Goal: Task Accomplishment & Management: Use online tool/utility

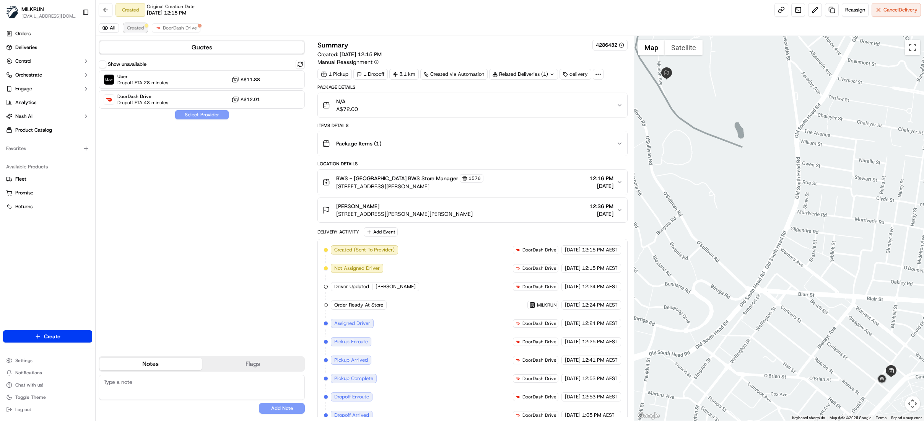
click at [140, 24] on button "Created" at bounding box center [136, 27] width 24 height 9
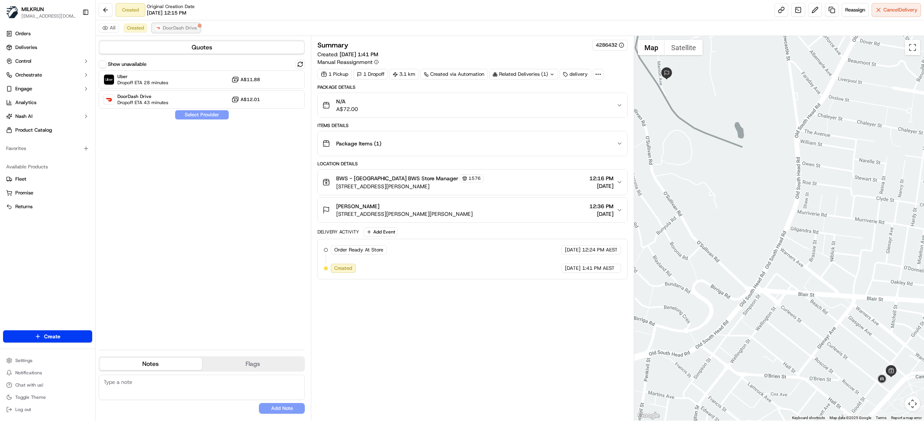
click at [181, 25] on span "DoorDash Drive" at bounding box center [180, 28] width 34 height 6
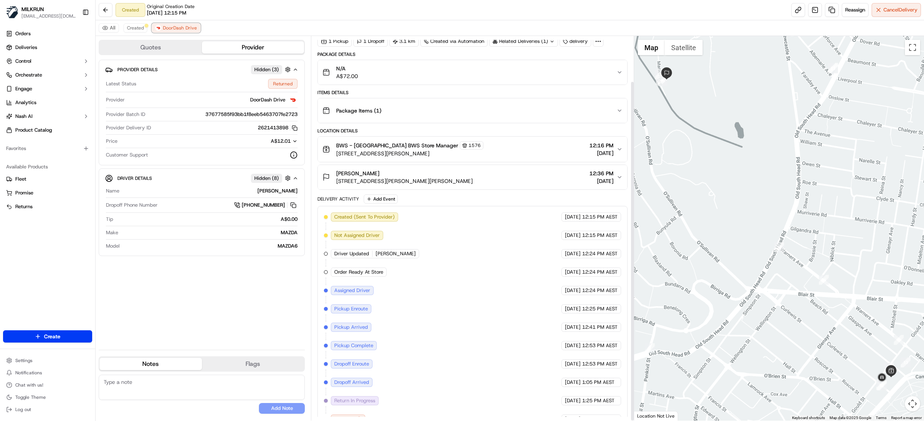
scroll to position [51, 0]
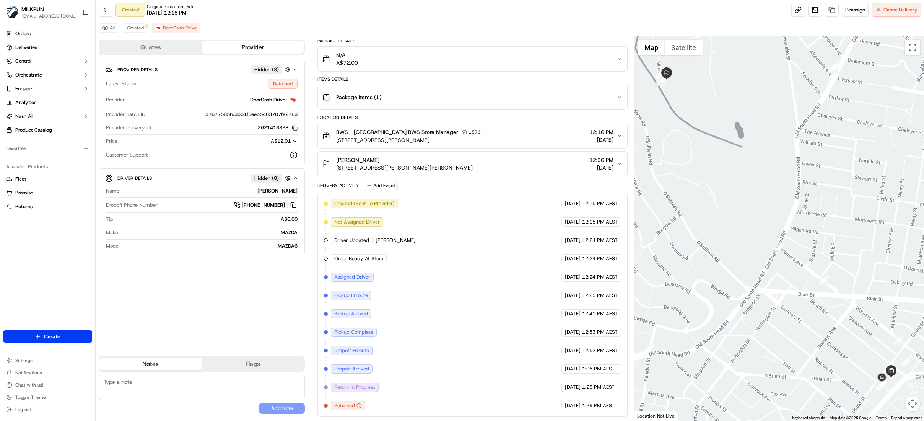
click at [122, 29] on div "All Created DoorDash Drive" at bounding box center [510, 28] width 829 height 16
click at [132, 28] on span "Created" at bounding box center [135, 28] width 17 height 6
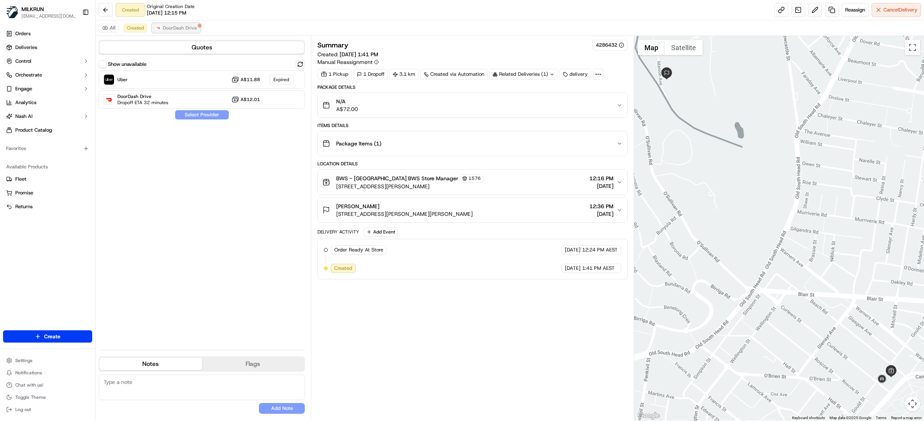
click at [180, 26] on span "DoorDash Drive" at bounding box center [180, 28] width 34 height 6
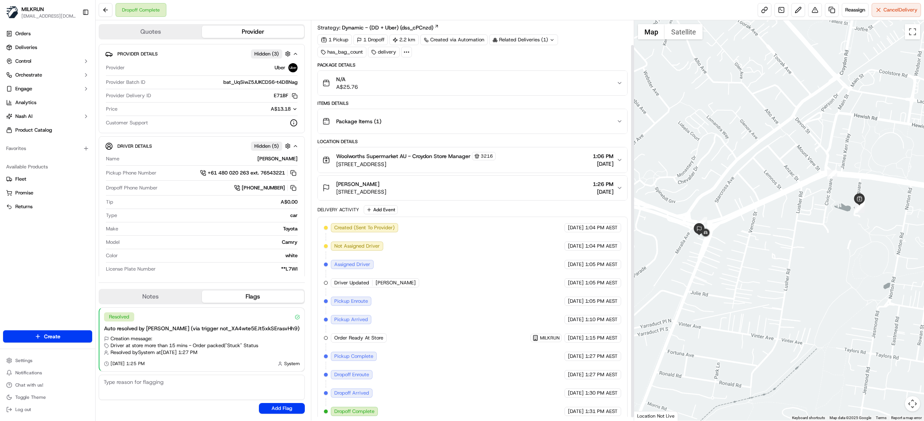
scroll to position [29, 0]
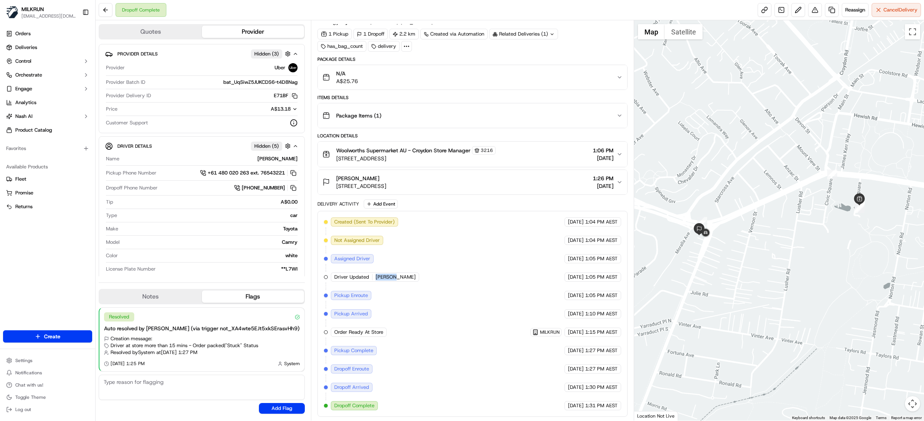
drag, startPoint x: 376, startPoint y: 274, endPoint x: 396, endPoint y: 274, distance: 19.9
click at [396, 274] on div "Driver Updated CHEE F." at bounding box center [375, 276] width 88 height 9
copy span "CHEE F."
click at [31, 51] on link "Deliveries" at bounding box center [47, 47] width 89 height 12
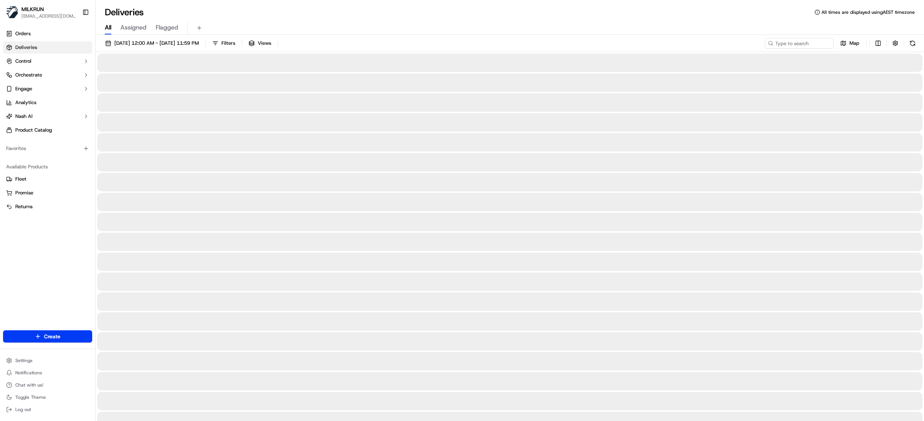
click at [111, 29] on span "All" at bounding box center [108, 27] width 7 height 9
click at [803, 42] on input at bounding box center [788, 43] width 92 height 11
paste input "CHEE F."
drag, startPoint x: 754, startPoint y: 43, endPoint x: 754, endPoint y: 48, distance: 5.4
click at [754, 43] on input "CHEE F." at bounding box center [788, 43] width 92 height 11
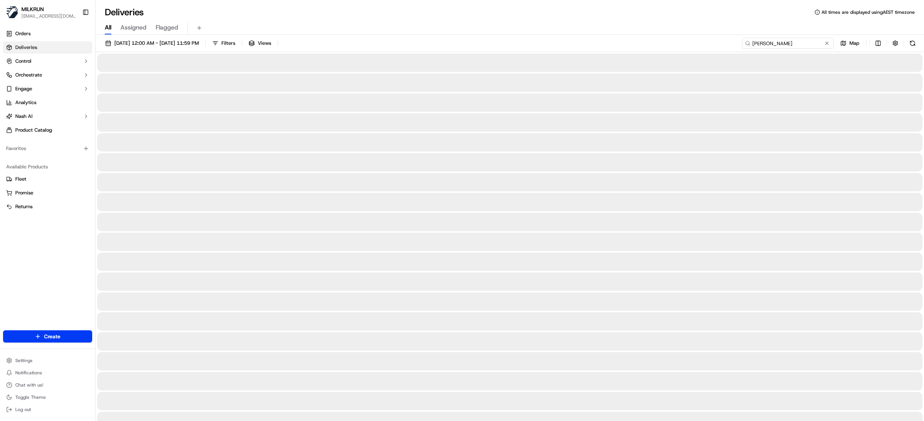
type input "CHEE F."
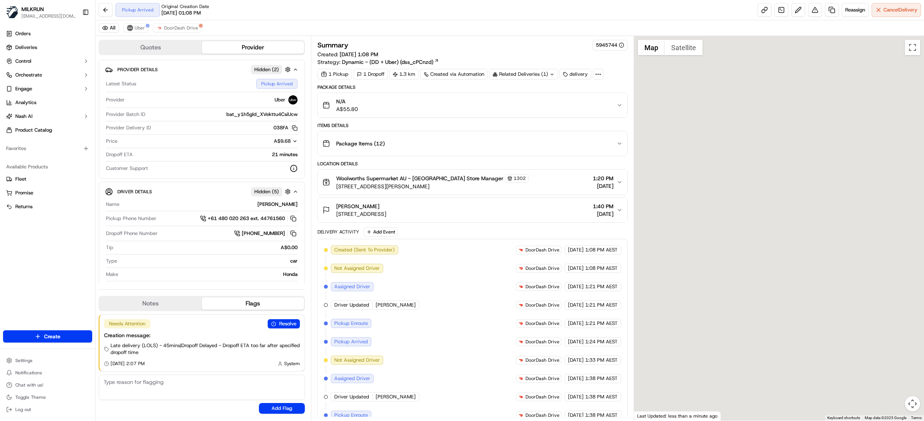
scroll to position [219, 0]
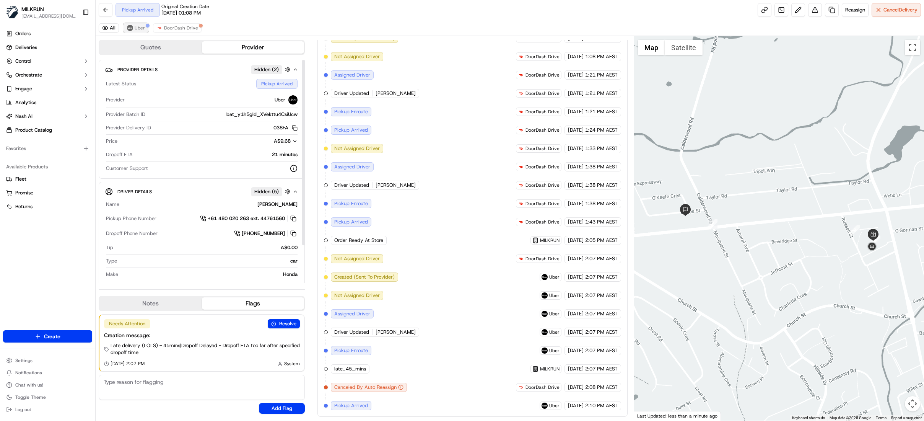
click at [142, 29] on span "Uber" at bounding box center [140, 28] width 10 height 6
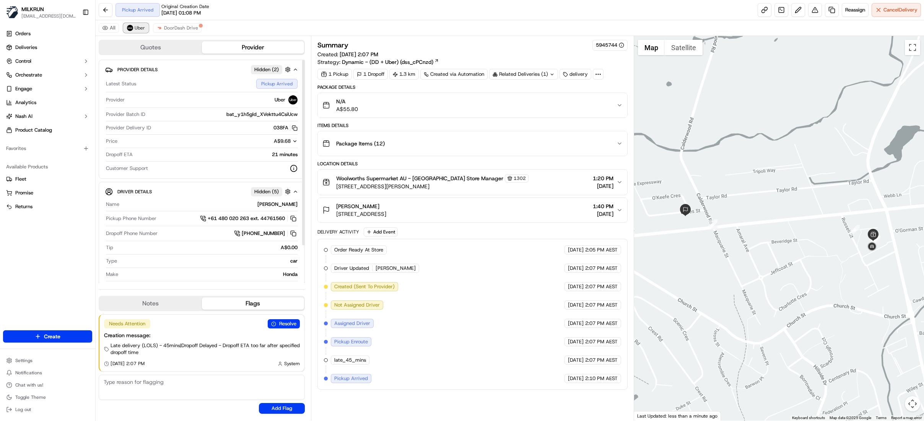
scroll to position [0, 0]
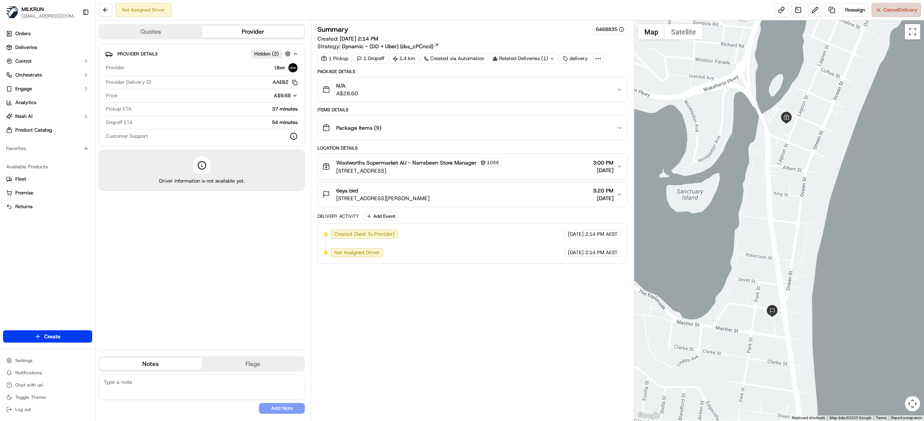
click at [893, 11] on span "Cancel Delivery" at bounding box center [901, 10] width 34 height 7
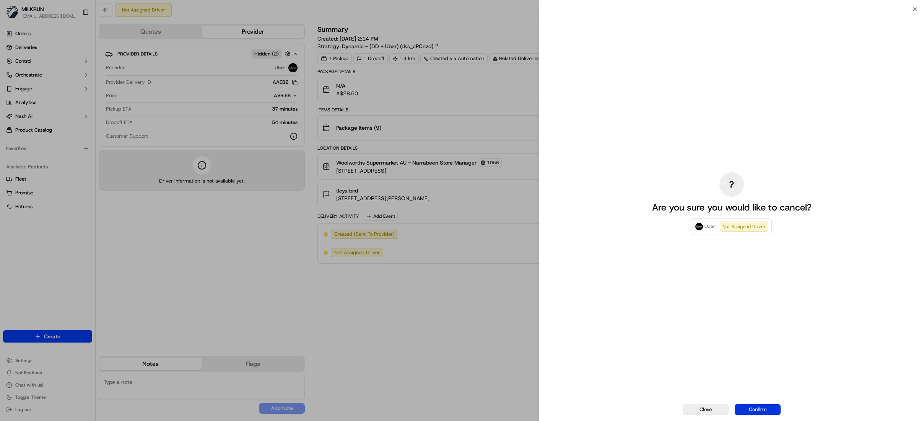
click at [752, 409] on button "Confirm" at bounding box center [758, 409] width 46 height 11
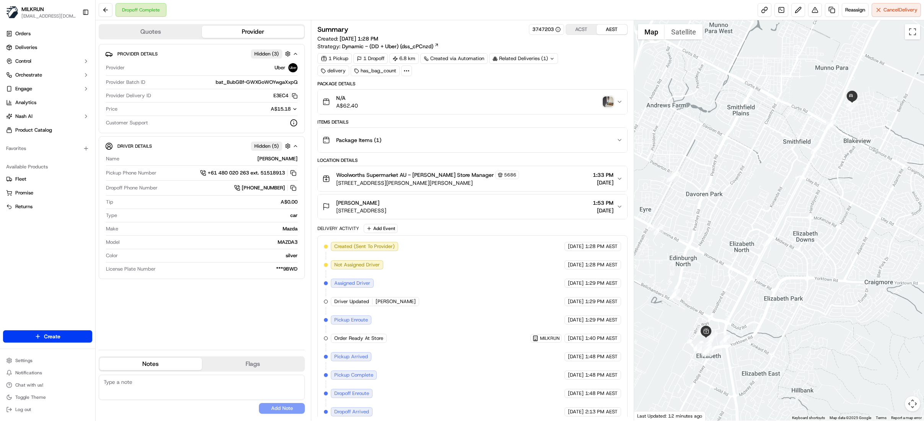
click at [608, 105] on img "button" at bounding box center [608, 101] width 11 height 11
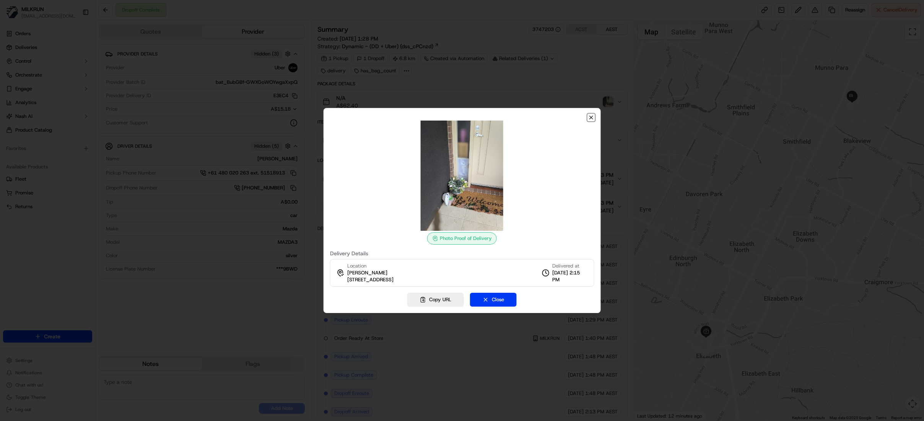
click at [591, 116] on icon "button" at bounding box center [591, 117] width 3 height 3
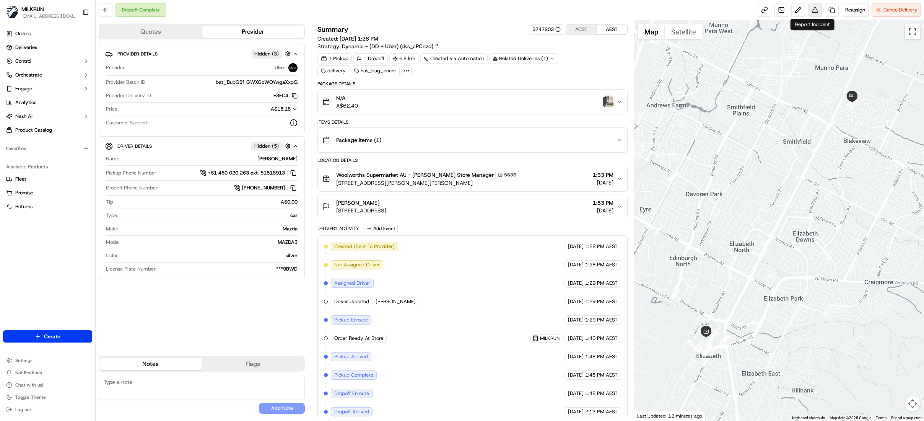
click at [813, 10] on button at bounding box center [815, 10] width 14 height 14
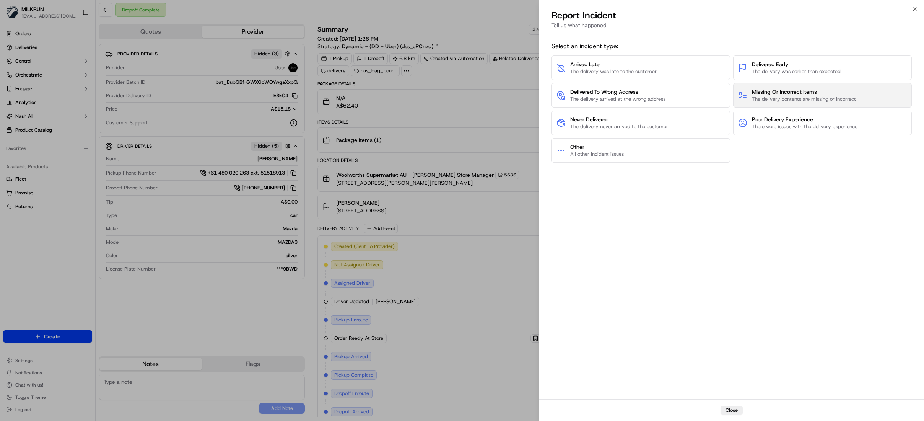
click at [778, 93] on span "Missing Or Incorrect Items" at bounding box center [804, 92] width 104 height 8
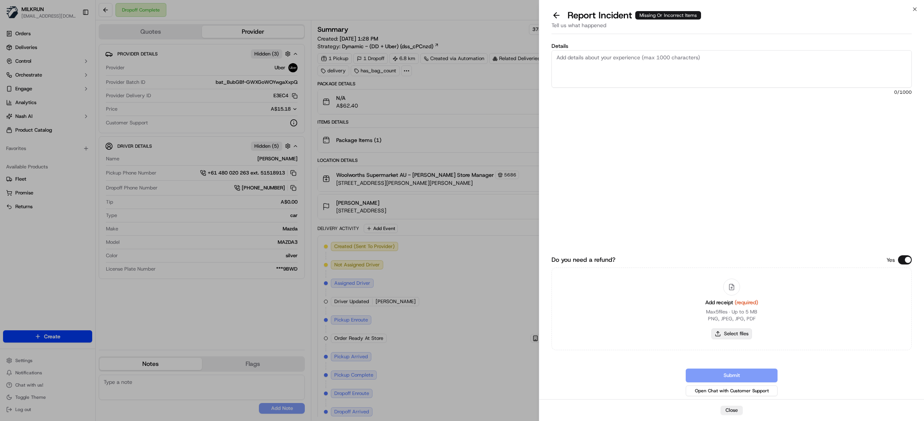
click at [738, 336] on button "Select files" at bounding box center [732, 333] width 41 height 11
type input "C:\fakepath\img_0284.jpeg"
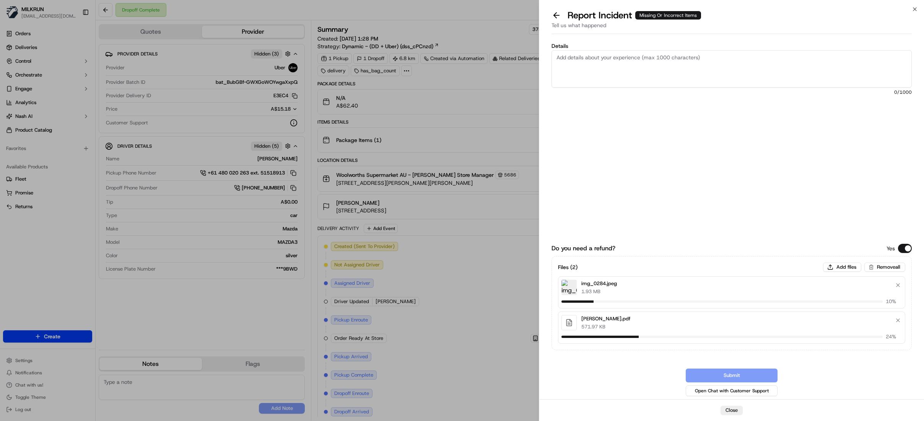
click at [620, 68] on textarea "Details" at bounding box center [732, 68] width 360 height 37
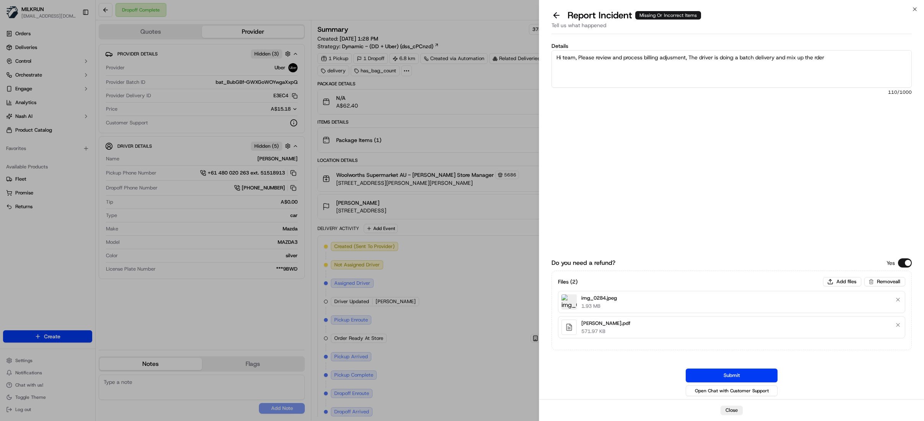
drag, startPoint x: 823, startPoint y: 58, endPoint x: 867, endPoint y: 65, distance: 43.8
click at [867, 65] on textarea "Hi team, Please review and process billing adjusment, The driver is doing a bat…" at bounding box center [732, 68] width 360 height 37
type textarea "Hi team, Please review and process billing adjustment, The driver is doing a ba…"
click at [731, 374] on button "Submit" at bounding box center [732, 375] width 92 height 14
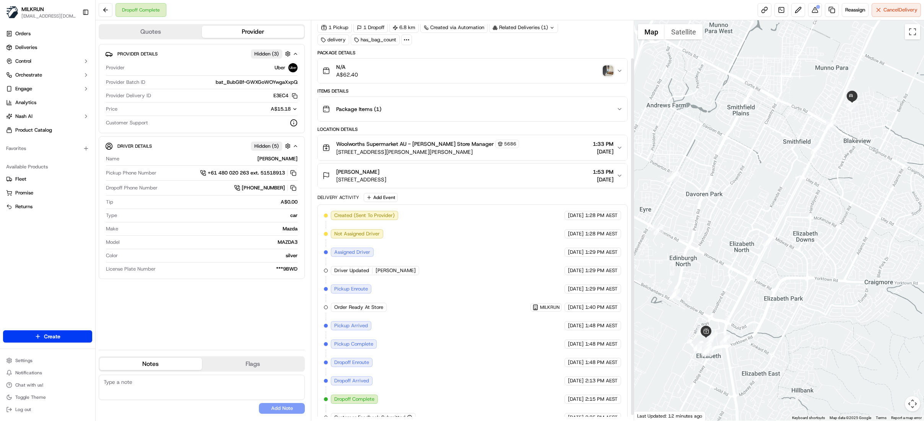
scroll to position [48, 0]
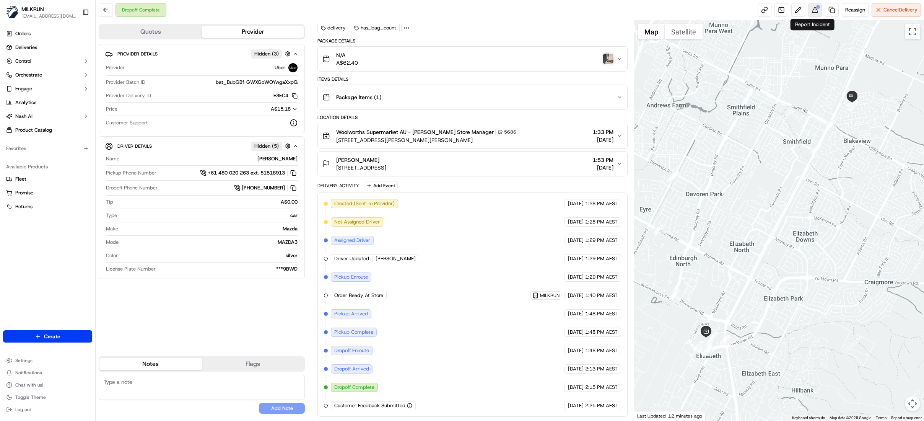
click at [813, 11] on button at bounding box center [815, 10] width 14 height 14
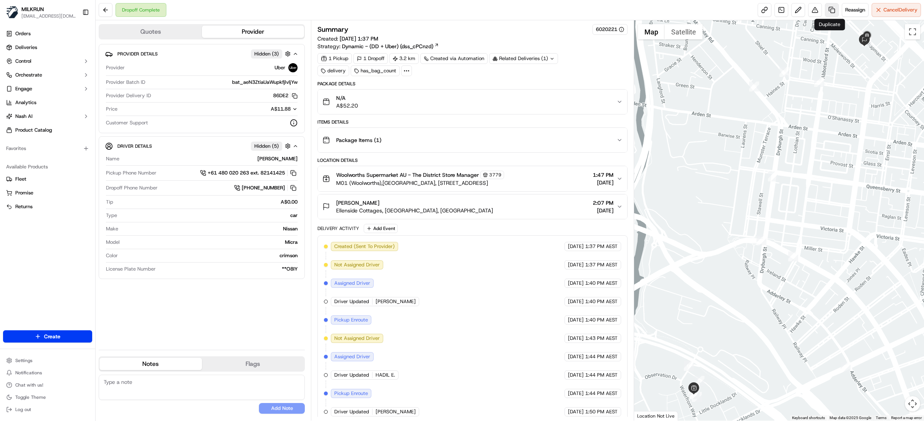
click at [828, 10] on link at bounding box center [832, 10] width 14 height 14
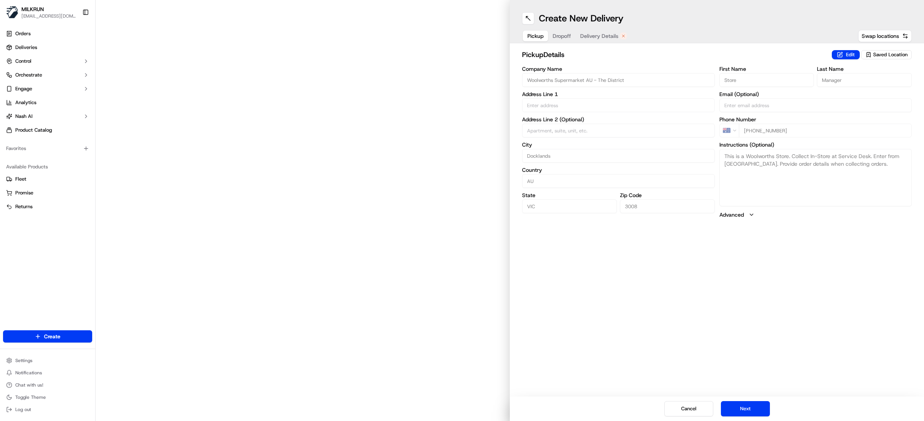
type input "M01 (Woolworths),[GEOGRAPHIC_DATA], [STREET_ADDRESS]"
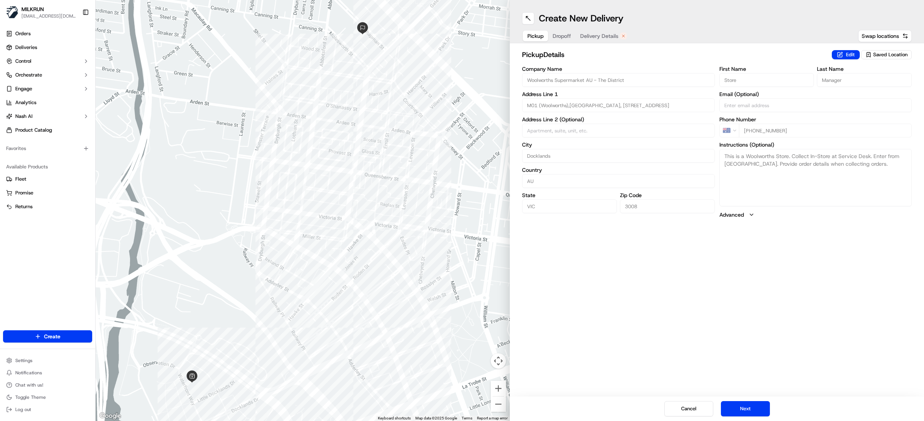
click at [603, 32] on span "Delivery Details" at bounding box center [599, 36] width 38 height 8
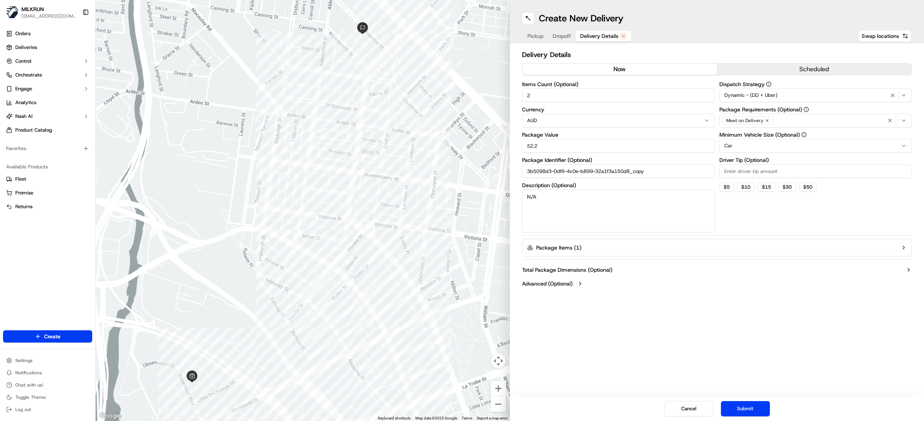
click at [599, 70] on button "now" at bounding box center [620, 69] width 195 height 11
click at [760, 413] on button "Submit" at bounding box center [745, 408] width 49 height 15
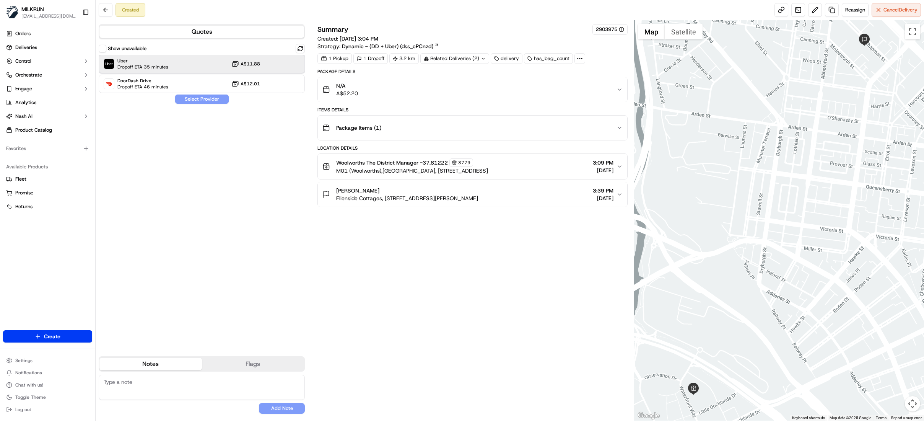
click at [199, 64] on div "Uber Dropoff ETA 35 minutes A$11.88" at bounding box center [202, 64] width 206 height 18
click at [207, 96] on button "Assign Provider" at bounding box center [202, 99] width 54 height 9
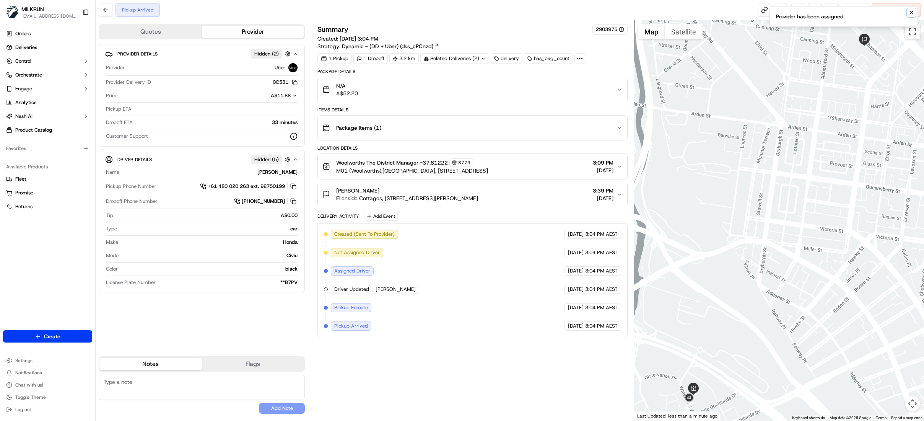
click at [912, 15] on icon "Notifications (F8)" at bounding box center [912, 13] width 6 height 6
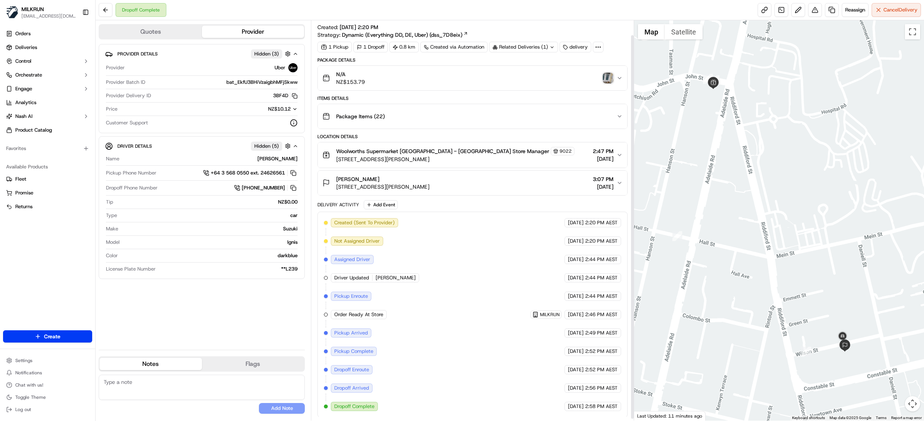
scroll to position [17, 0]
click at [606, 73] on img "button" at bounding box center [608, 77] width 11 height 11
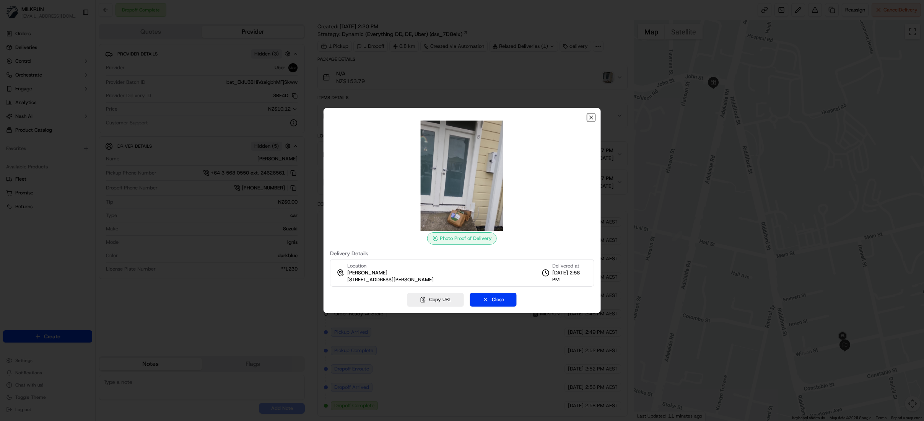
click at [590, 117] on icon "button" at bounding box center [591, 117] width 6 height 6
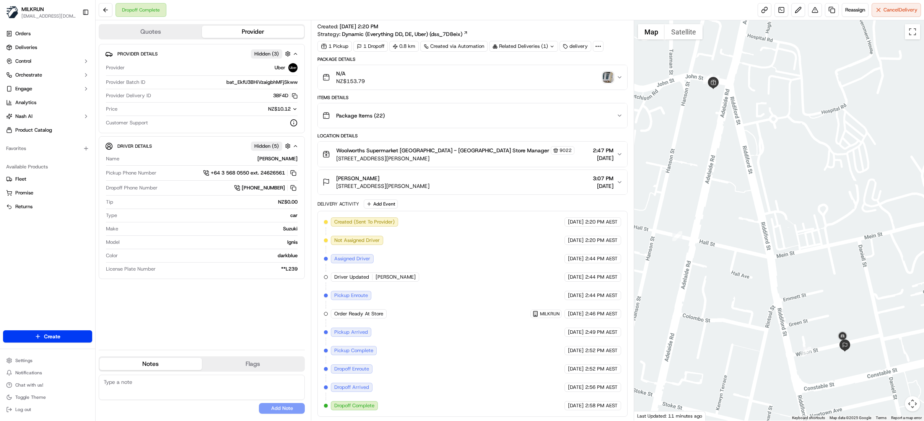
click at [616, 151] on div "Woolworths Supermarket NZ - Newtown Store Manager 9022 3 John St, Wellington, W…" at bounding box center [470, 154] width 294 height 16
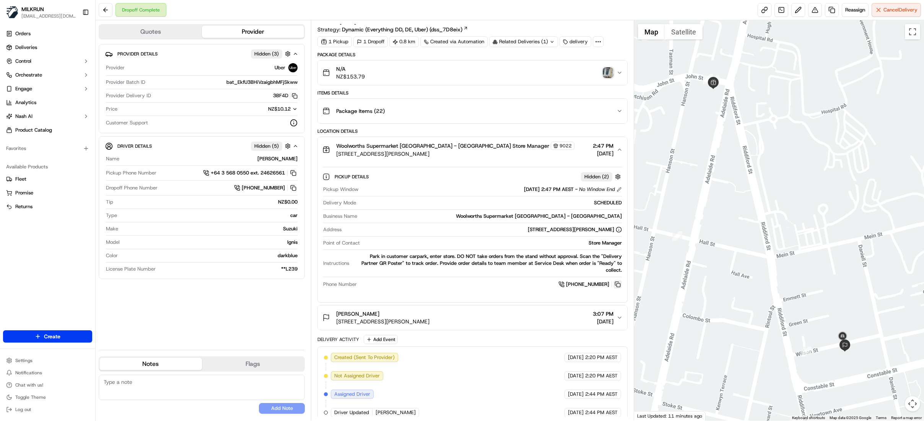
click at [618, 285] on button at bounding box center [618, 284] width 8 height 8
click at [830, 10] on link at bounding box center [832, 10] width 14 height 14
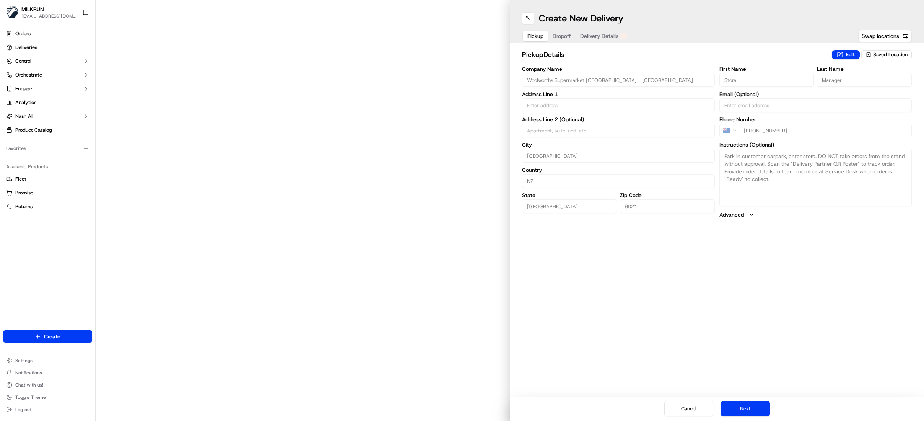
type input "3 John St"
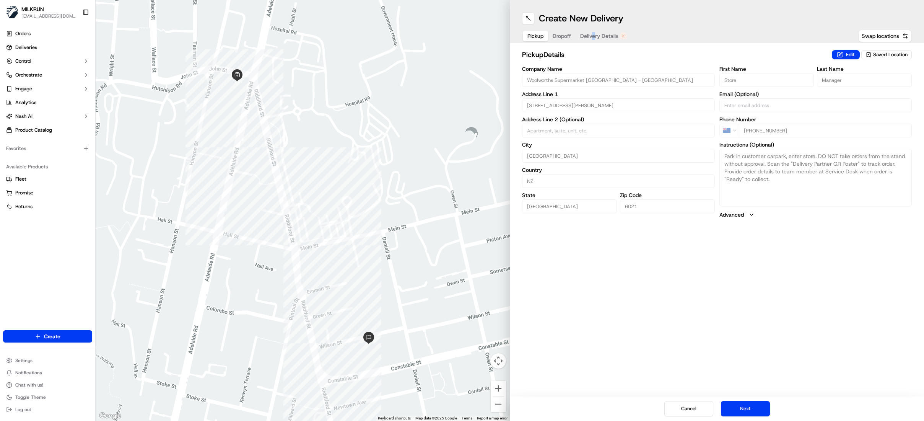
drag, startPoint x: 594, startPoint y: 30, endPoint x: 593, endPoint y: 34, distance: 4.3
click at [593, 30] on div "Pickup Dropoff Delivery Details" at bounding box center [577, 36] width 110 height 14
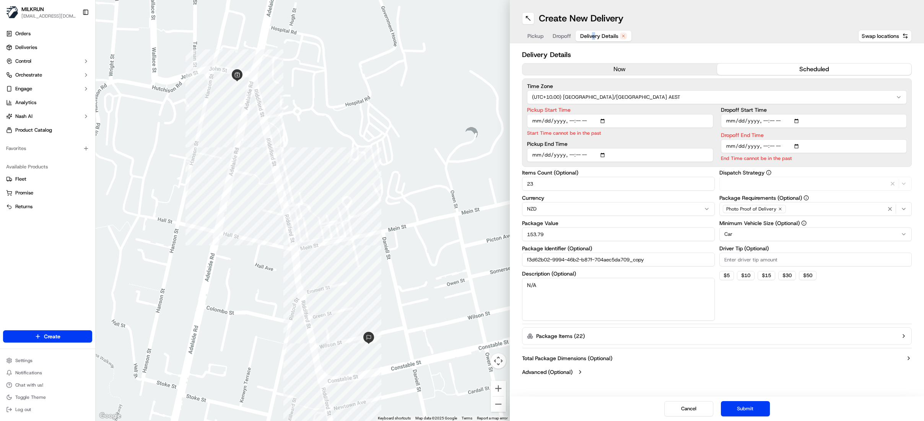
click at [605, 38] on span "Delivery Details" at bounding box center [599, 36] width 38 height 8
click at [614, 64] on button "now" at bounding box center [620, 69] width 195 height 11
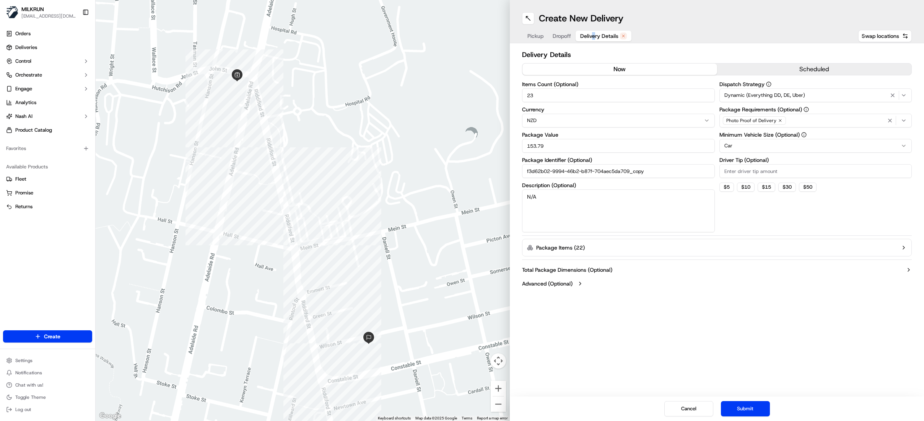
click at [616, 68] on button "now" at bounding box center [620, 69] width 195 height 11
click at [750, 48] on div "Delivery Details now scheduled Items Count (Optional) 23 Currency NZD Package V…" at bounding box center [717, 169] width 414 height 253
click at [655, 70] on button "now" at bounding box center [620, 69] width 195 height 11
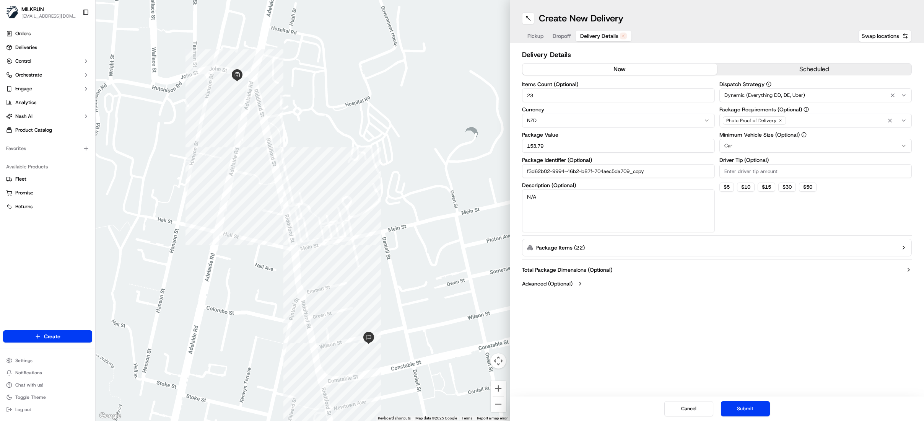
click at [601, 40] on button "Delivery Details" at bounding box center [604, 36] width 56 height 11
click at [624, 67] on button "now" at bounding box center [620, 69] width 195 height 11
click at [746, 410] on button "Submit" at bounding box center [745, 408] width 49 height 15
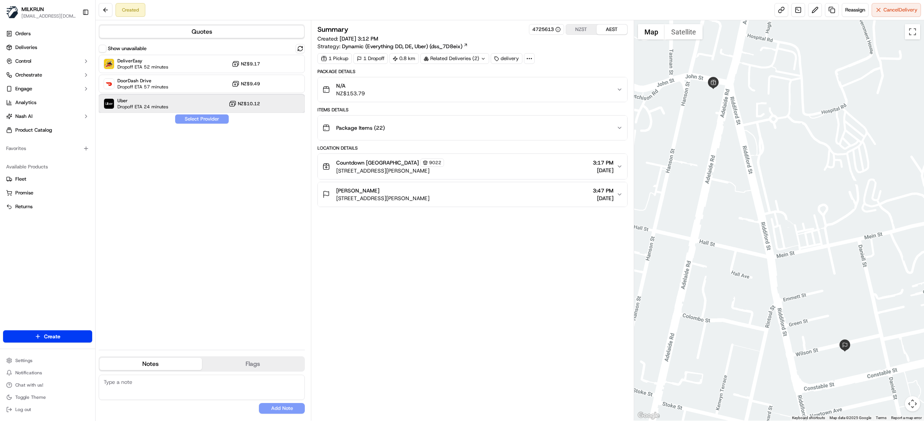
click at [172, 107] on div "Uber Dropoff ETA 24 minutes NZ$10.12" at bounding box center [202, 104] width 206 height 18
click at [192, 120] on button "Assign Provider" at bounding box center [202, 118] width 54 height 9
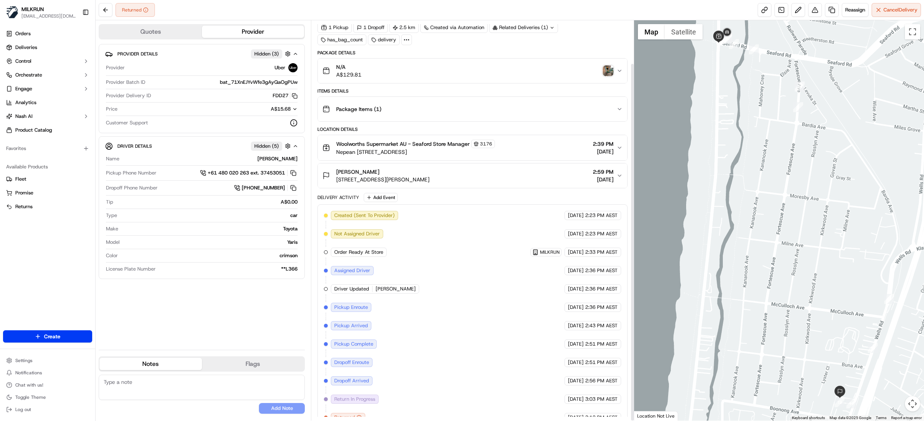
scroll to position [48, 0]
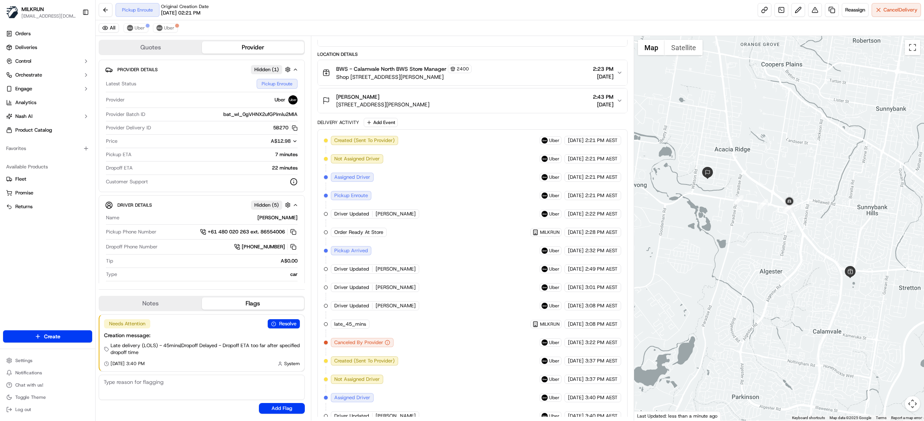
scroll to position [163, 0]
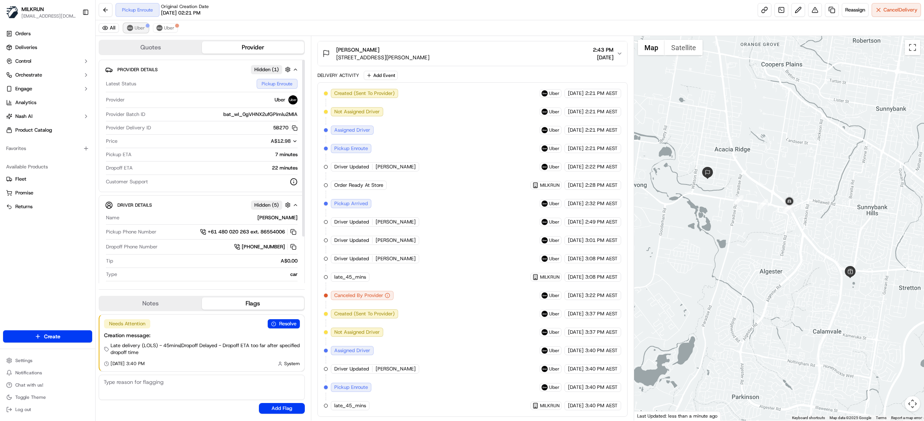
click at [135, 27] on span "Uber" at bounding box center [140, 28] width 10 height 6
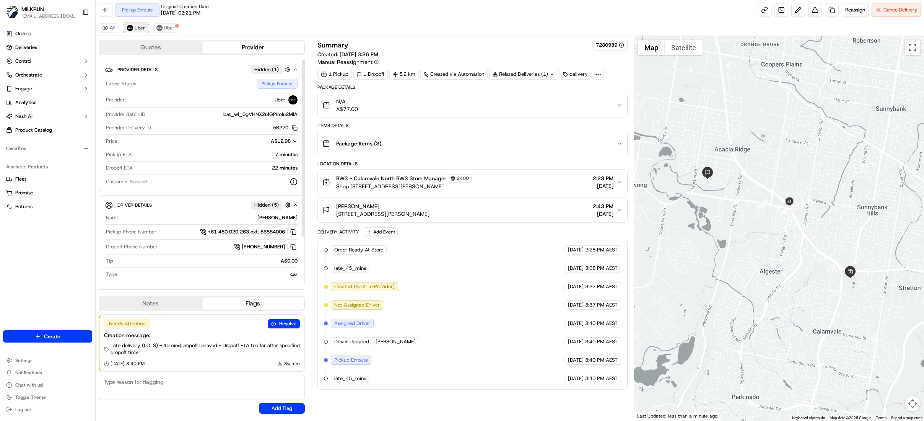
scroll to position [0, 0]
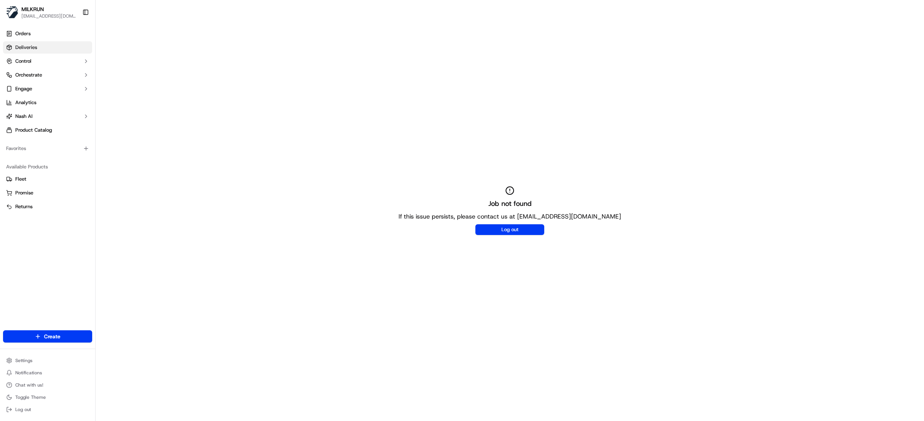
click at [20, 49] on span "Deliveries" at bounding box center [26, 47] width 22 height 7
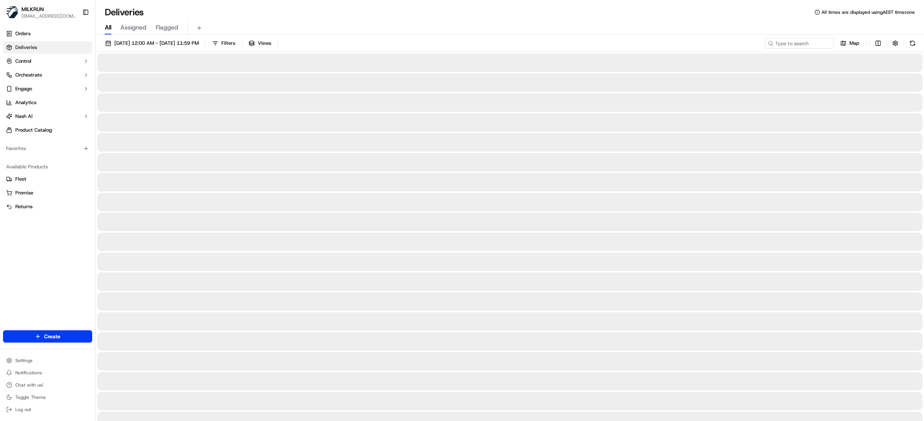
click at [108, 26] on span "All" at bounding box center [108, 27] width 7 height 9
click at [798, 46] on input at bounding box center [788, 43] width 92 height 11
paste input "[PERSON_NAME]"
type input "[PERSON_NAME]"
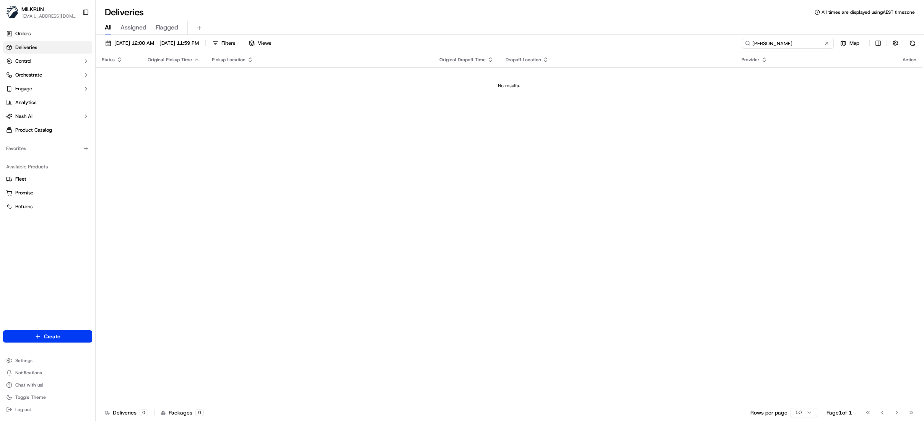
click at [753, 44] on input "[PERSON_NAME]" at bounding box center [788, 43] width 92 height 11
click at [27, 36] on span "Orders" at bounding box center [22, 33] width 15 height 7
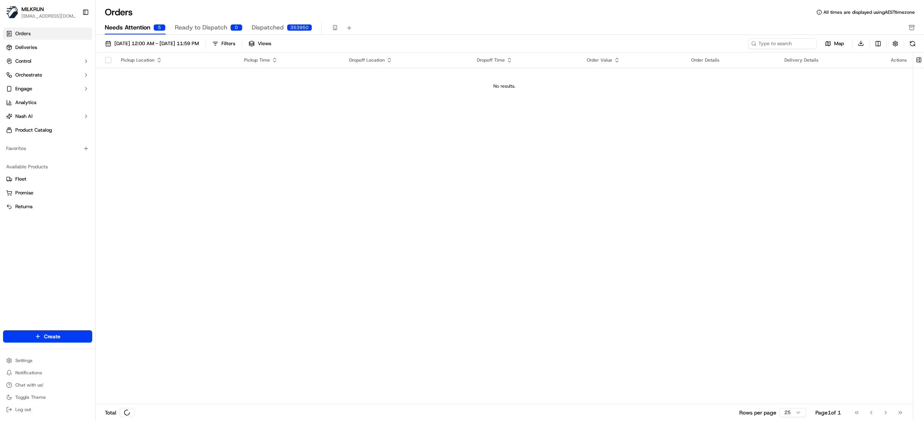
click at [138, 30] on span "Needs Attention" at bounding box center [128, 27] width 46 height 9
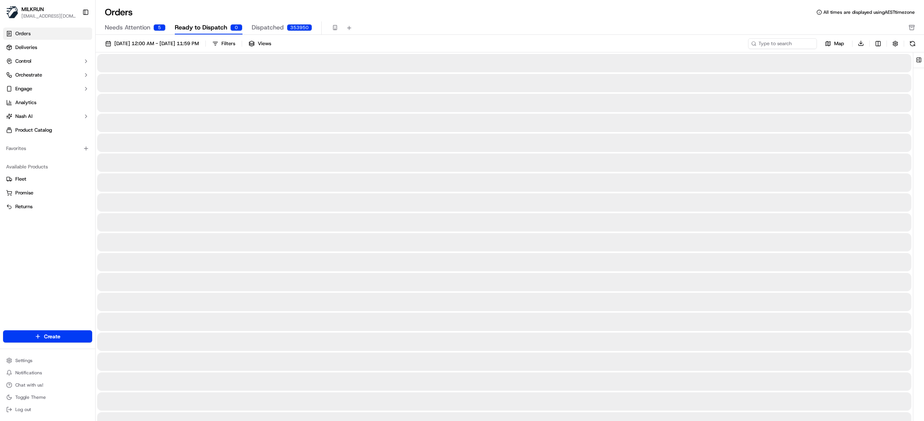
click at [216, 29] on span "Ready to Dispatch" at bounding box center [201, 27] width 52 height 9
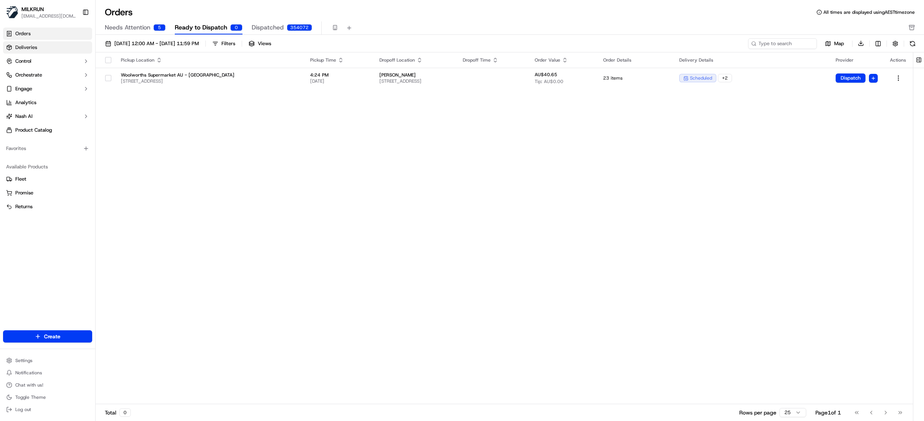
click at [34, 51] on span "Deliveries" at bounding box center [26, 47] width 22 height 7
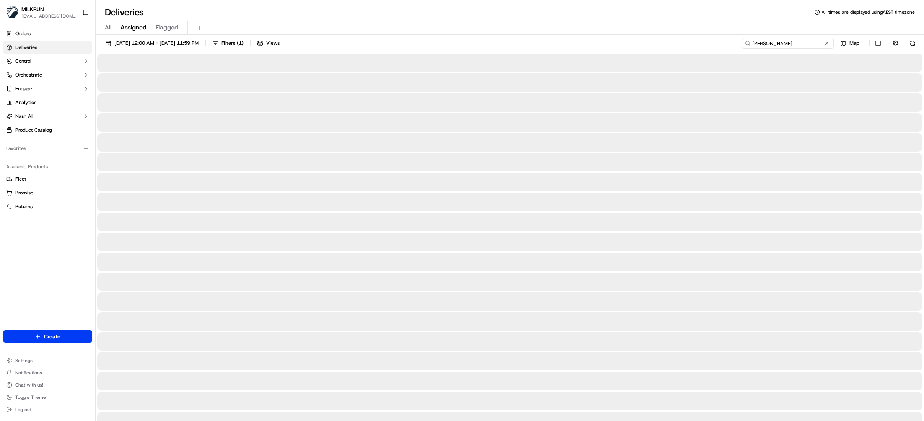
click at [743, 41] on input "[PERSON_NAME]" at bounding box center [788, 43] width 92 height 11
paste input "1df5a37c-cb16-4f4c-8635-48bb4505c91d"
type input "1df5a37c-cb16-4f4c-8635-48bb4505c91d"
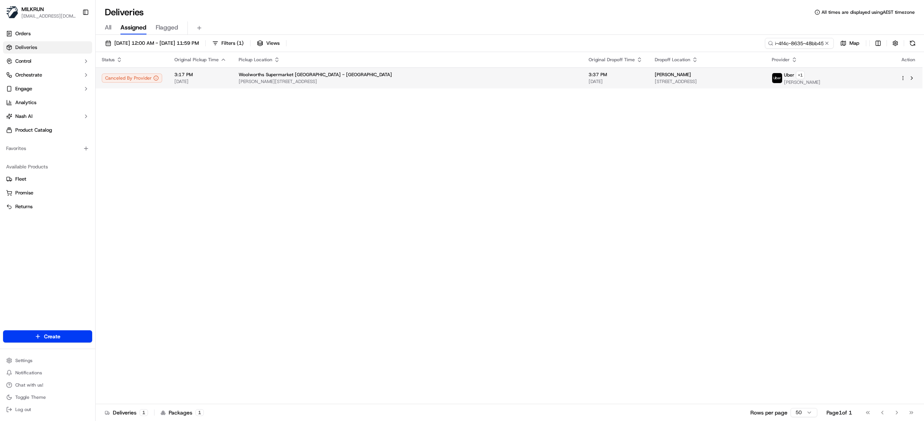
click at [655, 73] on div "[PERSON_NAME]" at bounding box center [707, 75] width 105 height 6
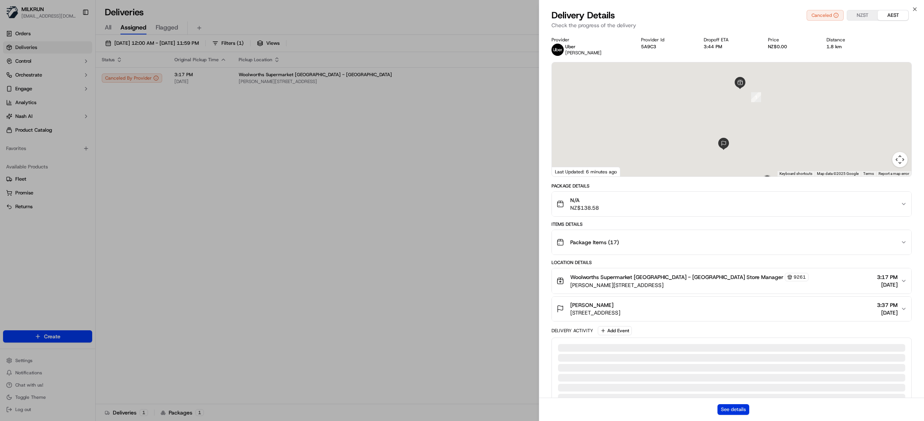
click at [734, 410] on button "See details" at bounding box center [734, 409] width 32 height 11
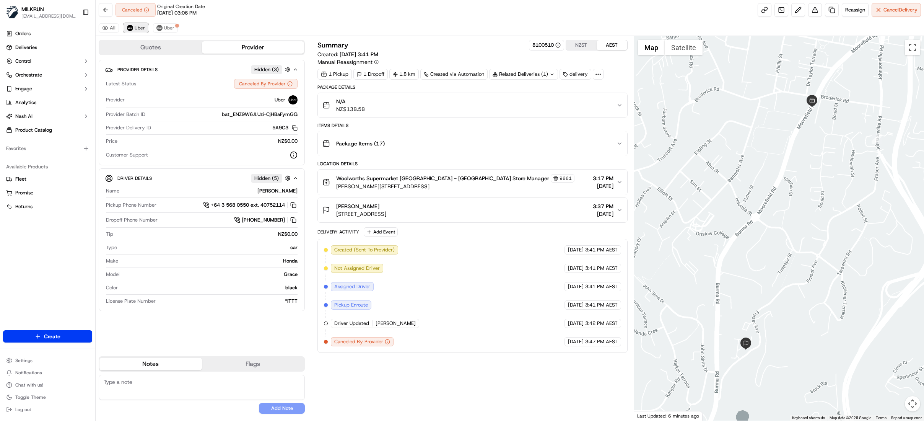
click at [134, 26] on button "Uber" at bounding box center [136, 27] width 25 height 9
click at [169, 28] on span "Uber" at bounding box center [169, 28] width 10 height 6
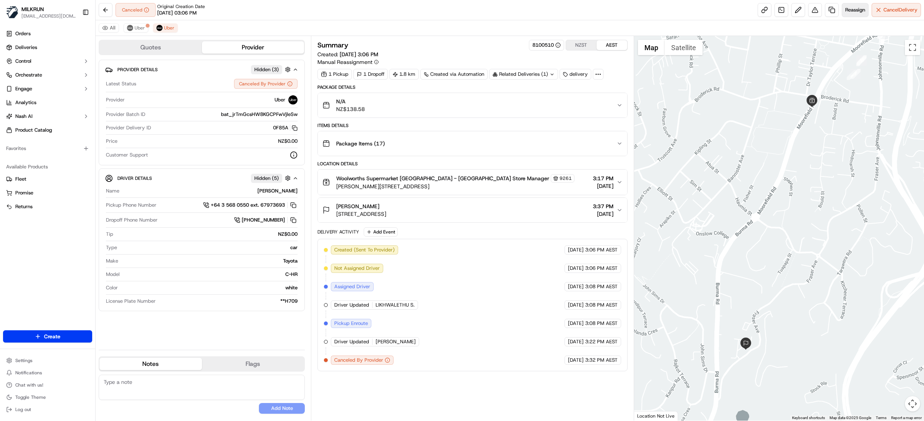
click at [854, 13] on span "Reassign" at bounding box center [856, 10] width 20 height 7
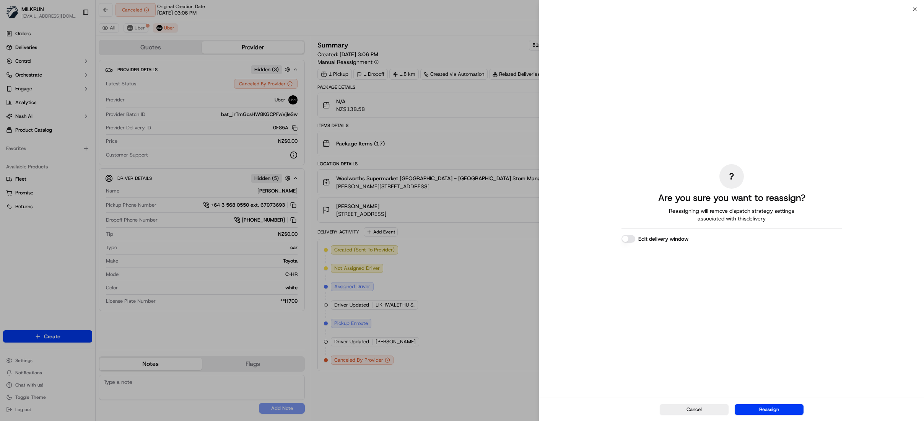
click at [774, 410] on button "Reassign" at bounding box center [769, 409] width 69 height 11
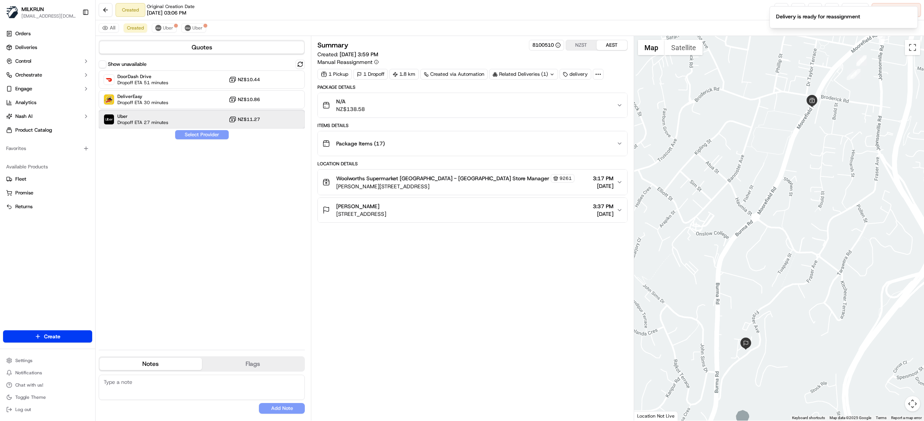
click at [174, 119] on div "Uber Dropoff ETA 27 minutes NZ$11.27" at bounding box center [202, 119] width 206 height 18
click at [210, 135] on button "Assign Provider" at bounding box center [202, 134] width 54 height 9
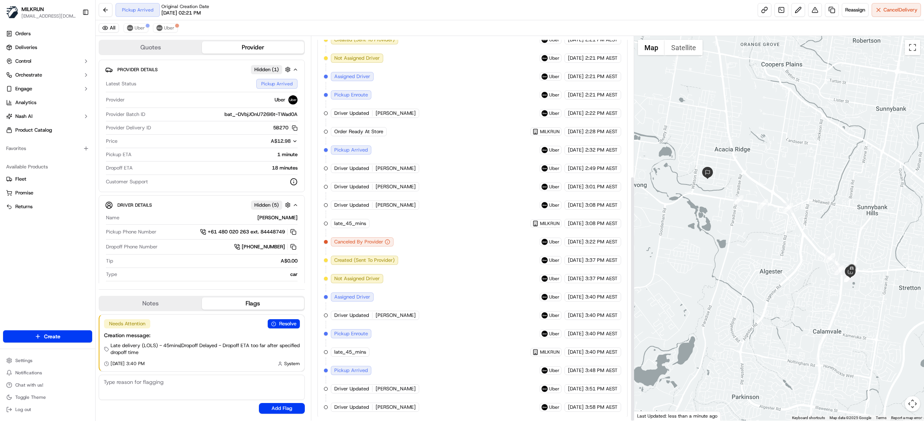
scroll to position [219, 0]
click at [135, 27] on span "Uber" at bounding box center [140, 28] width 10 height 6
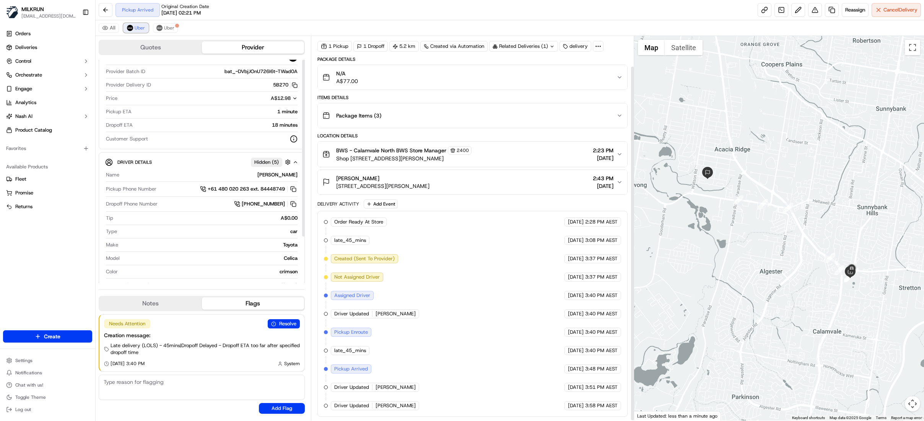
scroll to position [59, 0]
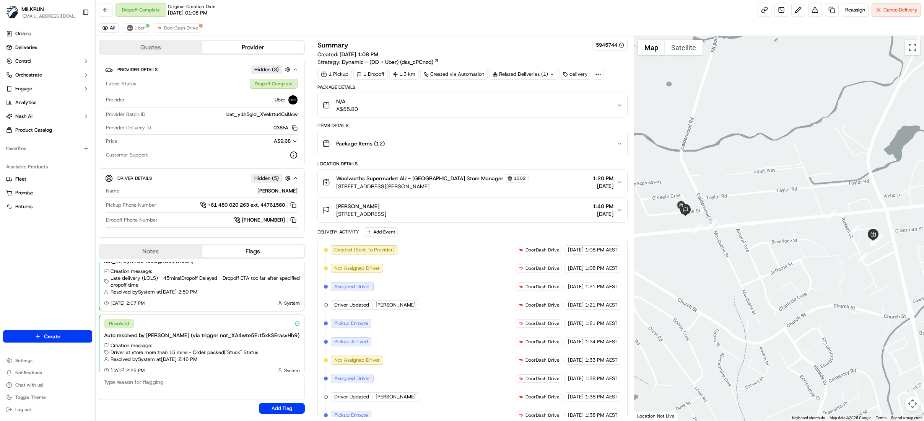
scroll to position [293, 0]
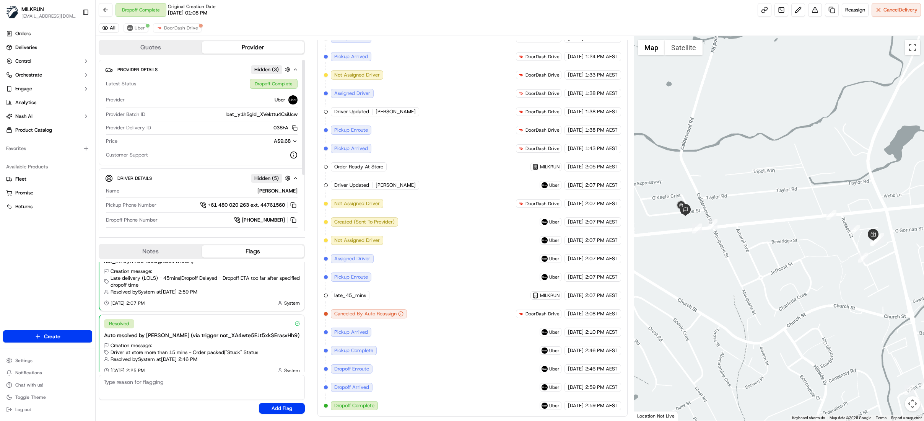
click at [132, 7] on div "Dropoff Complete Original Creation Date 09/21/2025 01:08 PM" at bounding box center [166, 10] width 100 height 14
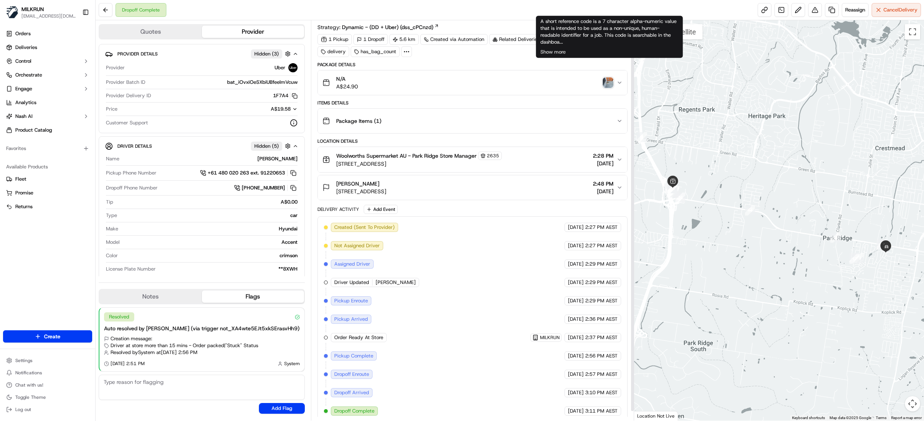
scroll to position [29, 0]
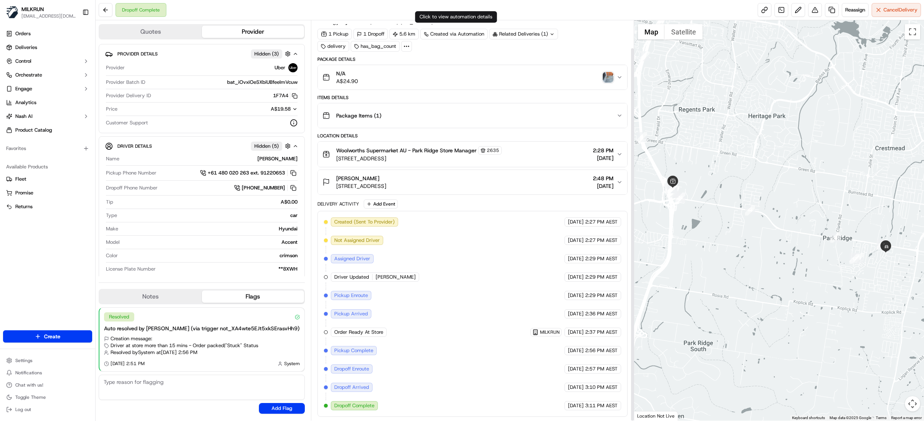
scroll to position [29, 0]
click at [804, 333] on div at bounding box center [779, 220] width 290 height 400
